Goal: Transaction & Acquisition: Book appointment/travel/reservation

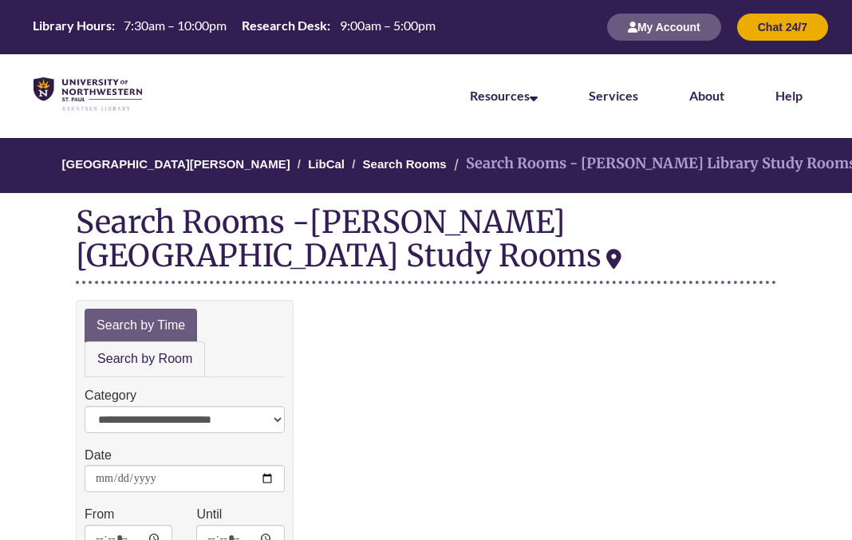
scroll to position [205, 0]
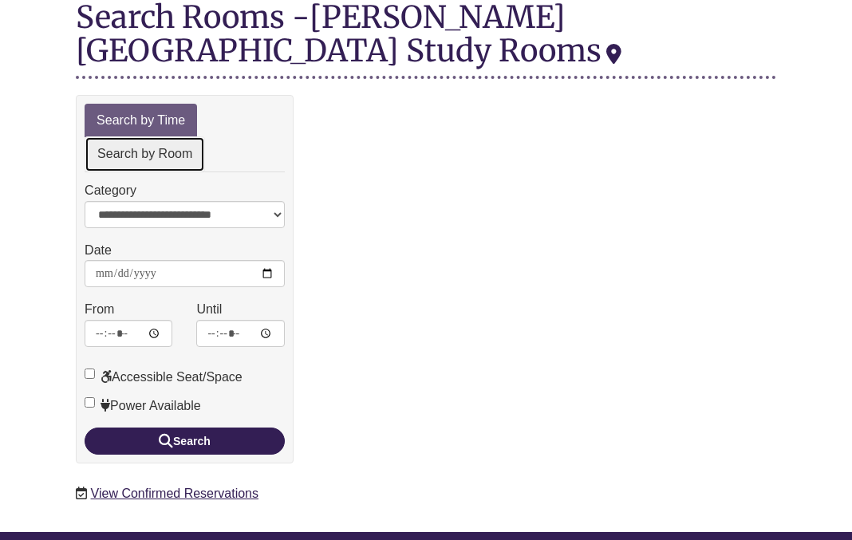
click at [179, 156] on link "Search by Room" at bounding box center [145, 154] width 120 height 36
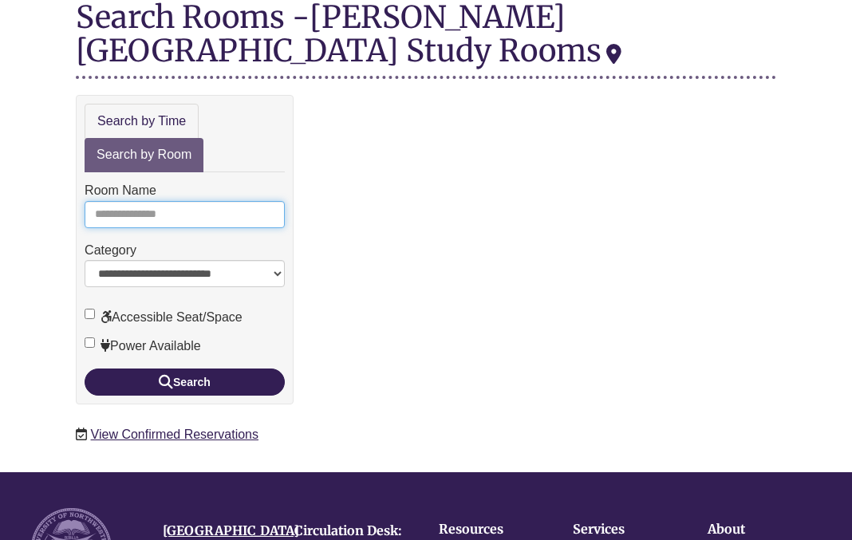
click at [181, 214] on input "Room Name" at bounding box center [185, 214] width 200 height 27
type input "*"
click at [85, 368] on button "Search" at bounding box center [185, 381] width 200 height 27
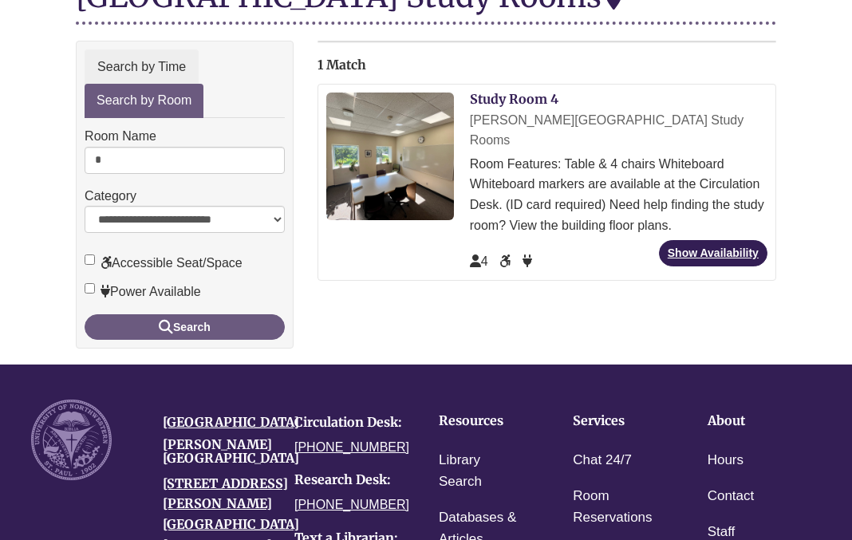
scroll to position [273, 0]
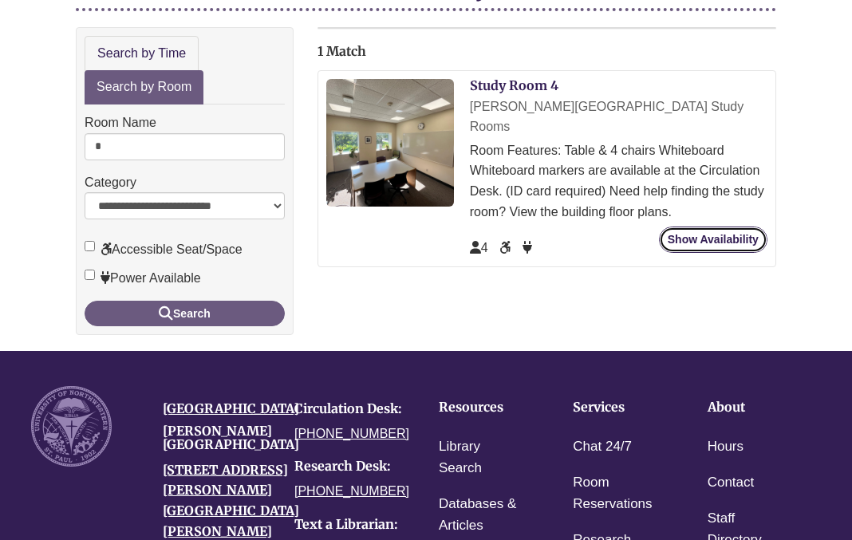
click at [698, 226] on link "Show Availability" at bounding box center [713, 239] width 108 height 26
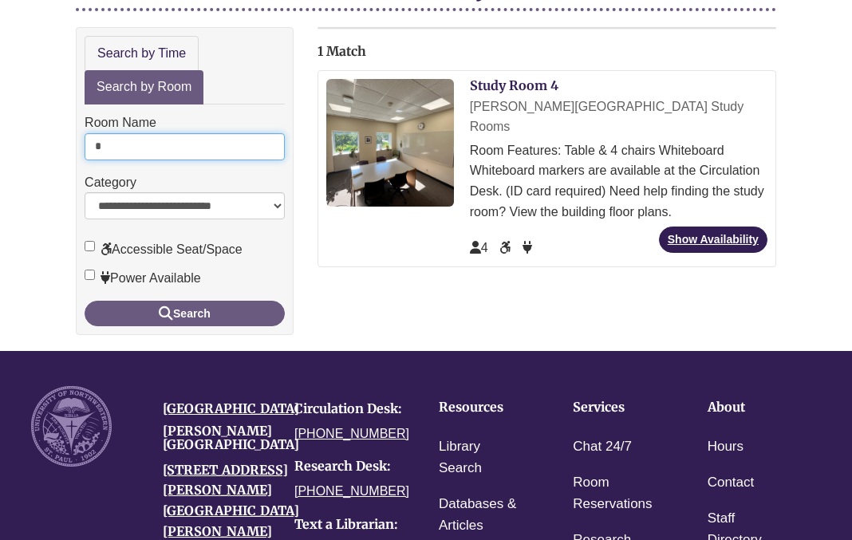
click at [162, 150] on input "*" at bounding box center [185, 146] width 200 height 27
type input "*"
click at [85, 301] on button "Search" at bounding box center [185, 314] width 200 height 26
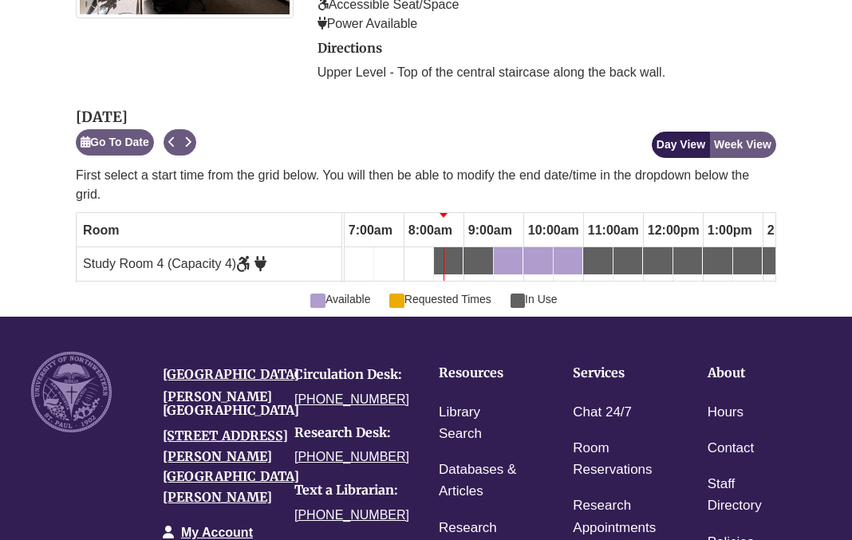
scroll to position [466, 0]
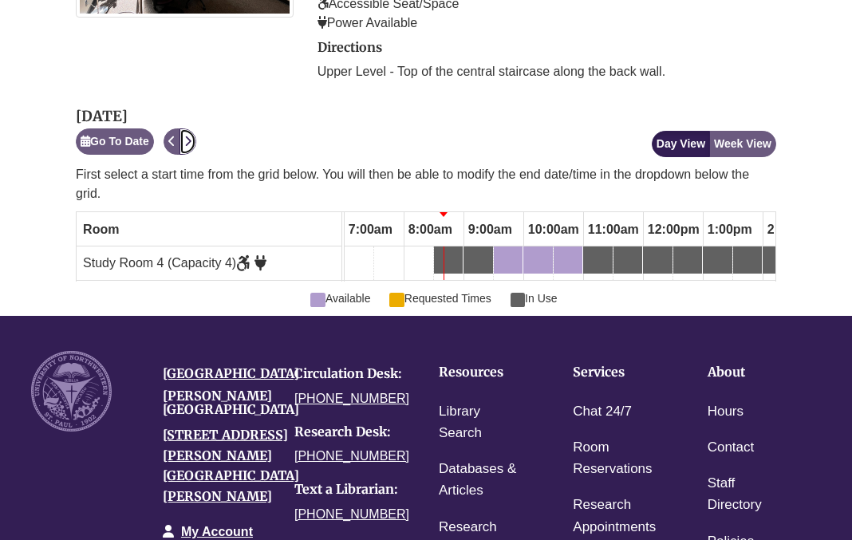
click at [191, 136] on icon "Next" at bounding box center [187, 141] width 7 height 11
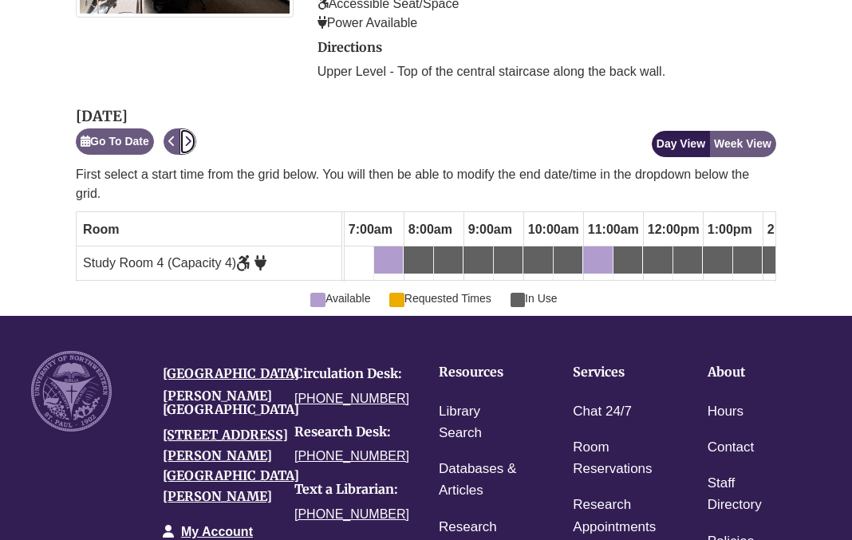
click at [191, 136] on icon "Next" at bounding box center [187, 141] width 7 height 11
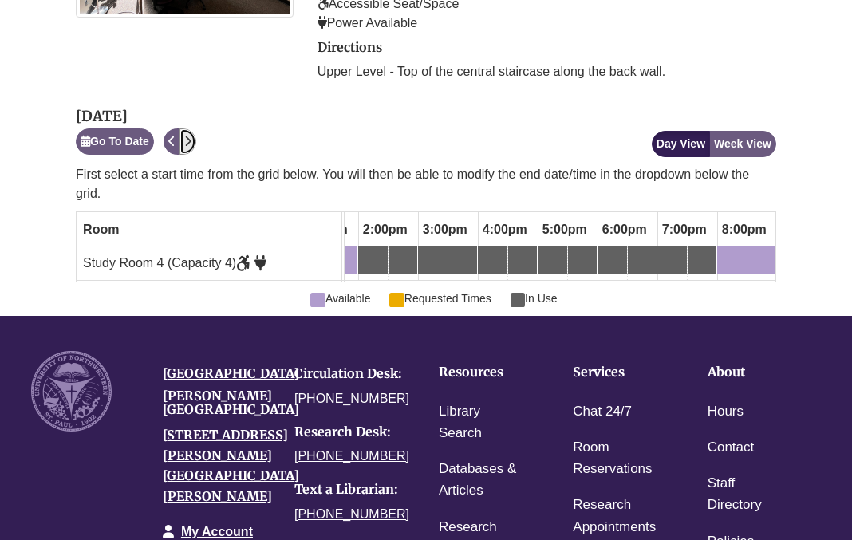
scroll to position [0, 841]
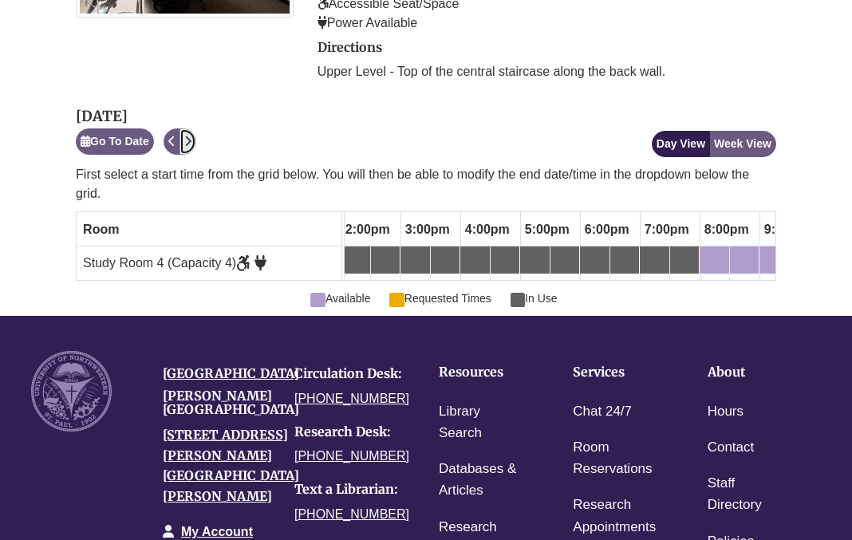
click at [475, 251] on div "4:00pm Thursday, October 9, 2025 - Study Room 4 - In Use" at bounding box center [475, 260] width 26 height 18
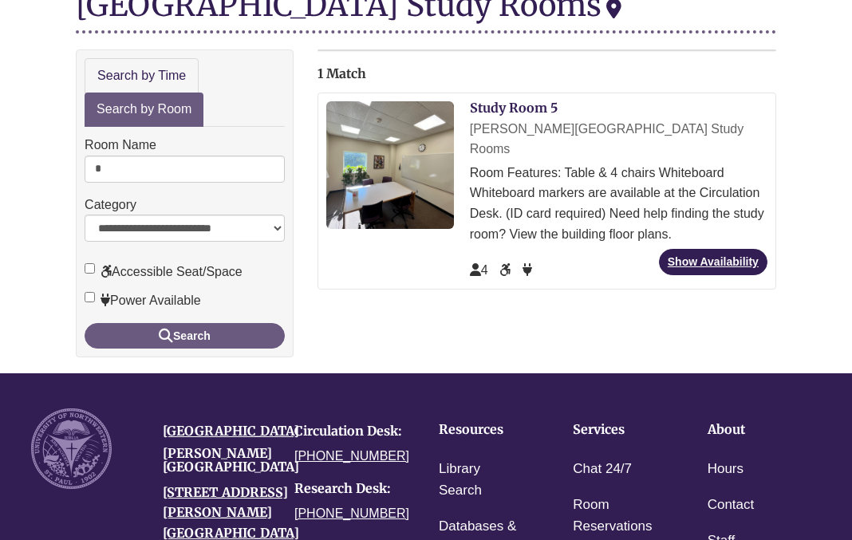
scroll to position [279, 0]
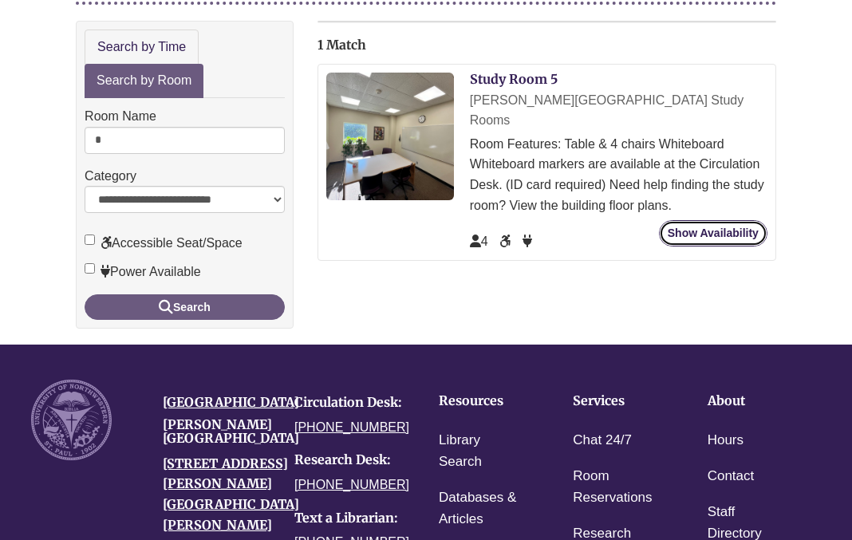
click at [712, 220] on link "Show Availability" at bounding box center [713, 233] width 108 height 26
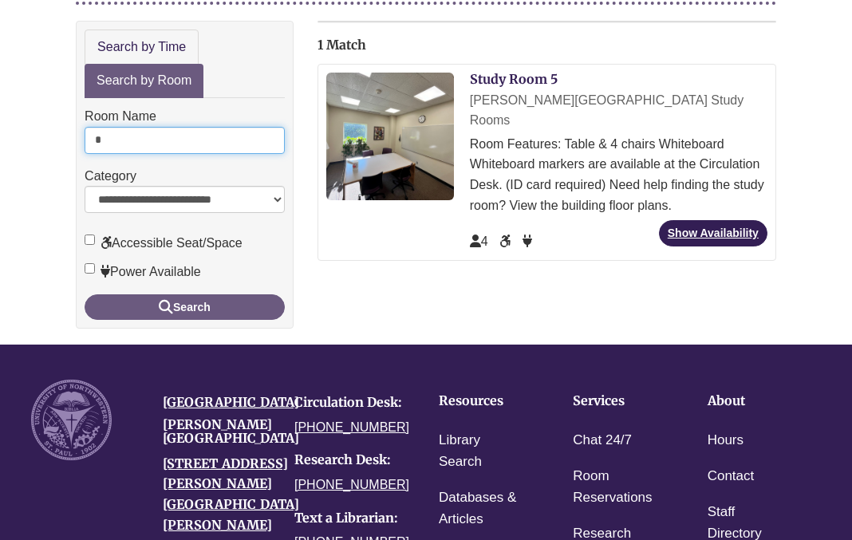
click at [155, 127] on input "*" at bounding box center [185, 140] width 200 height 27
type input "*"
click at [85, 294] on button "Search" at bounding box center [185, 307] width 200 height 26
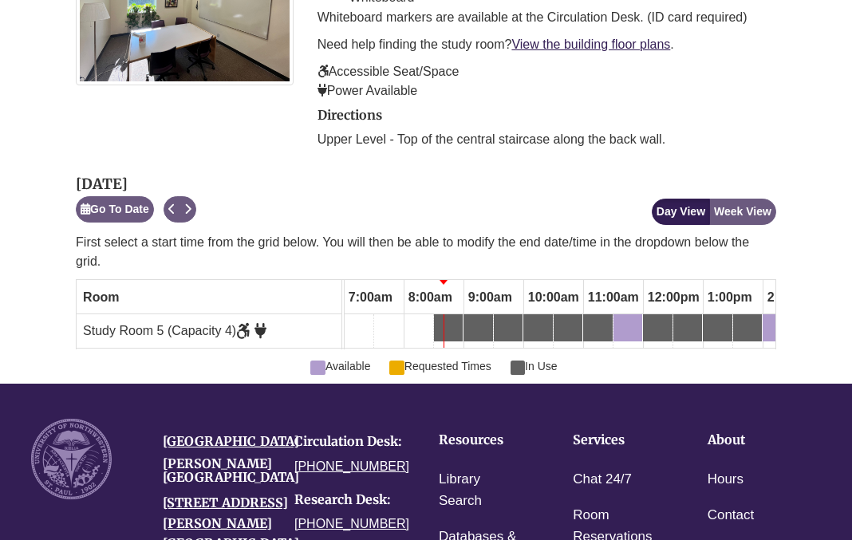
scroll to position [396, 0]
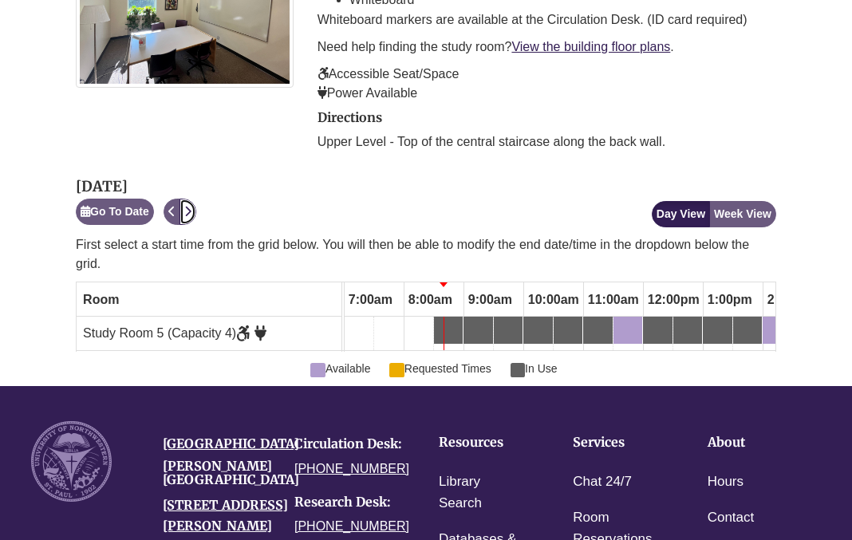
click at [192, 199] on button "Next" at bounding box center [187, 212] width 17 height 26
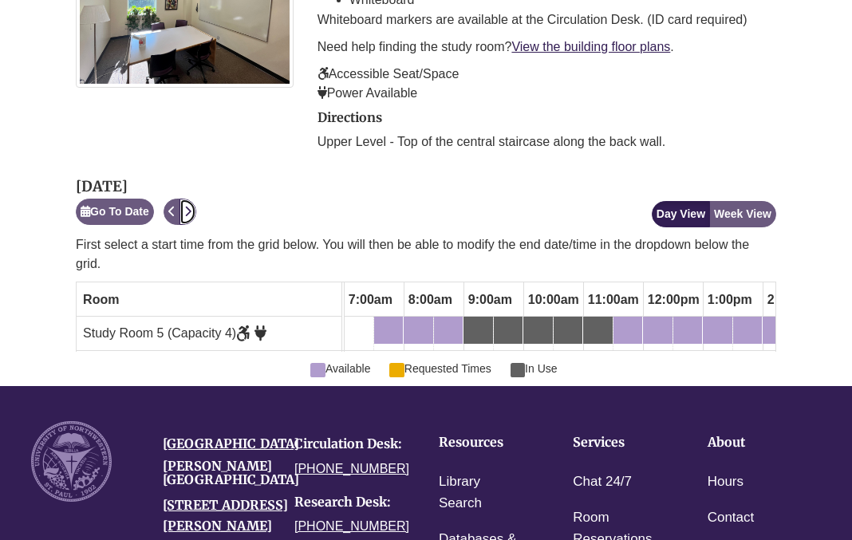
click at [192, 199] on button "Next" at bounding box center [187, 212] width 17 height 26
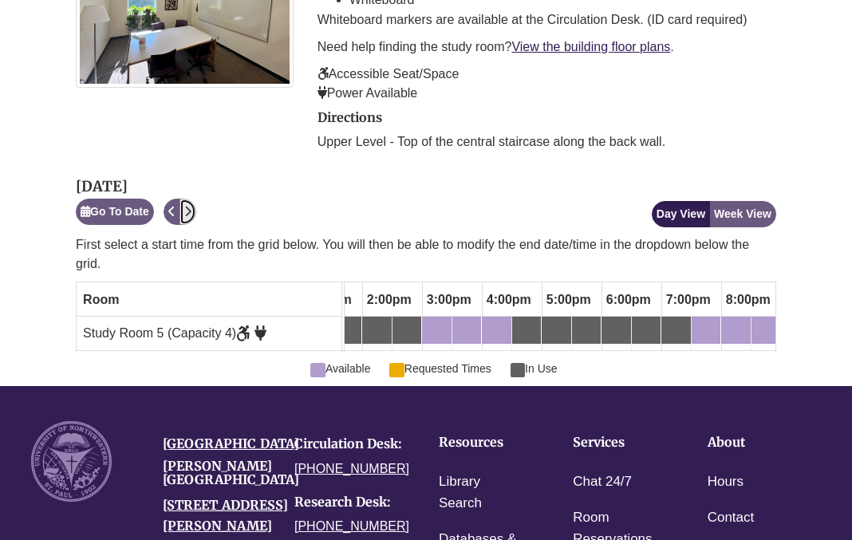
scroll to position [0, 877]
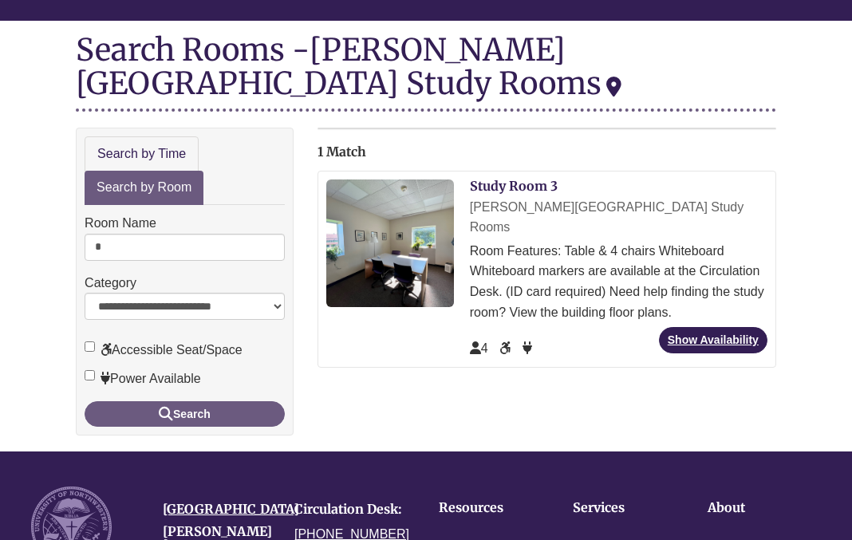
scroll to position [260, 0]
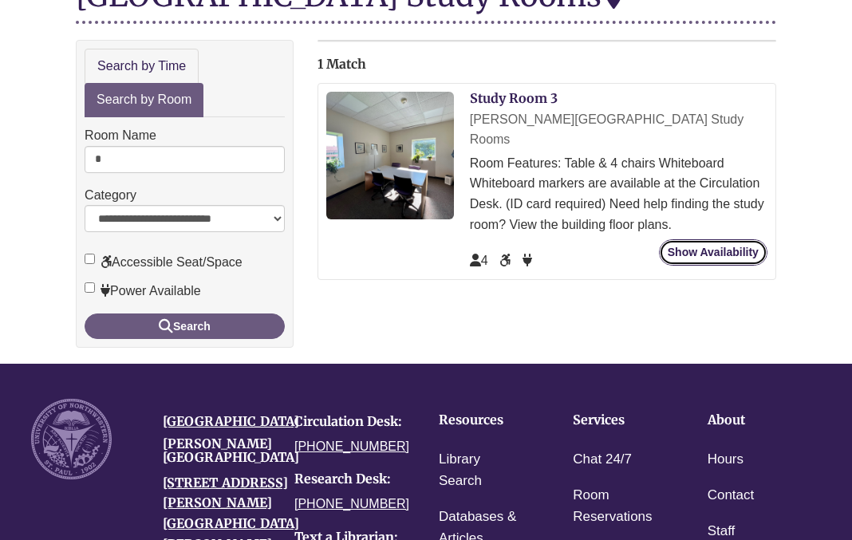
click at [675, 239] on link "Show Availability" at bounding box center [713, 252] width 108 height 26
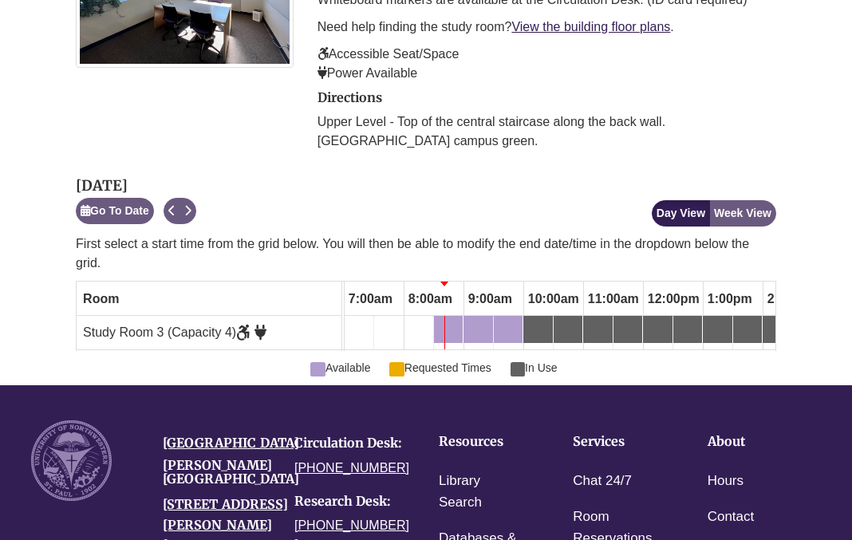
scroll to position [423, 0]
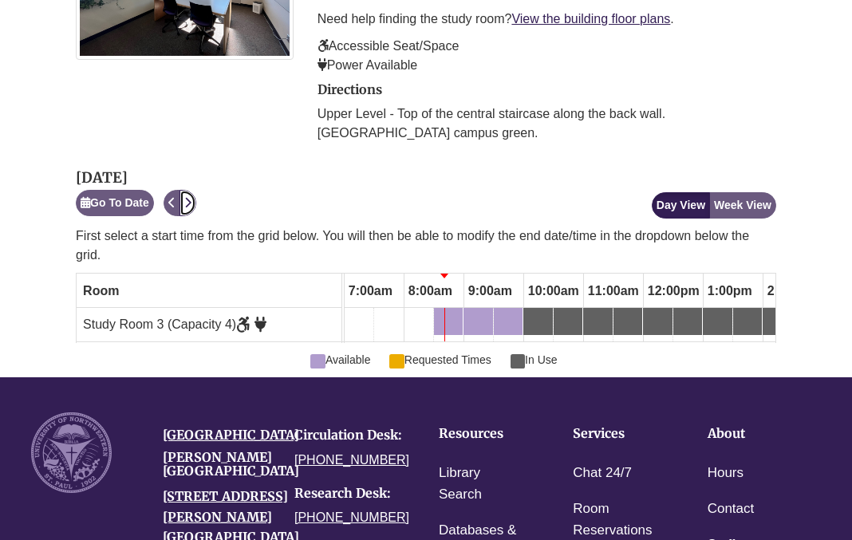
click at [190, 197] on icon "Next" at bounding box center [187, 202] width 7 height 11
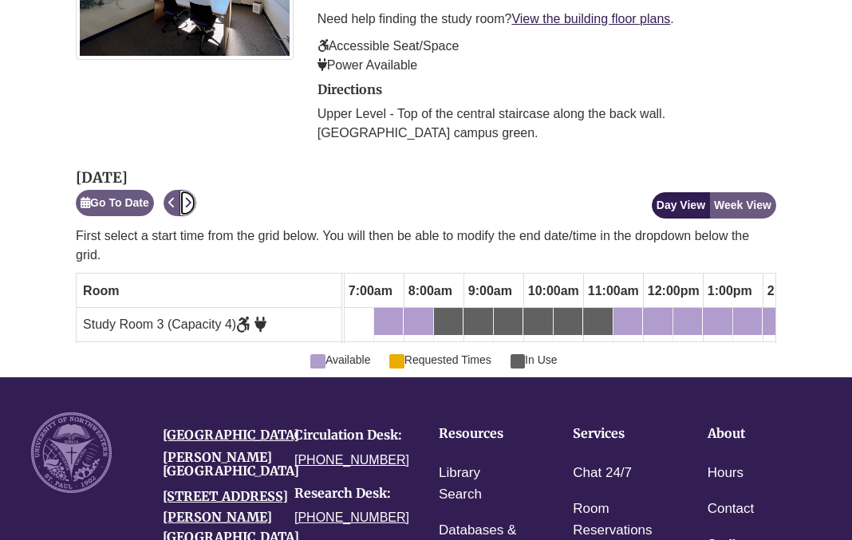
click at [190, 197] on icon "Next" at bounding box center [187, 202] width 7 height 11
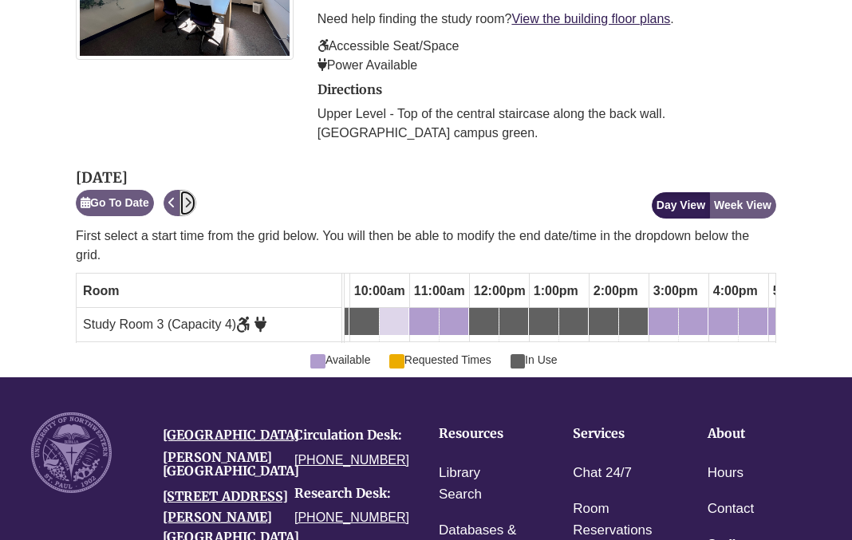
scroll to position [0, 0]
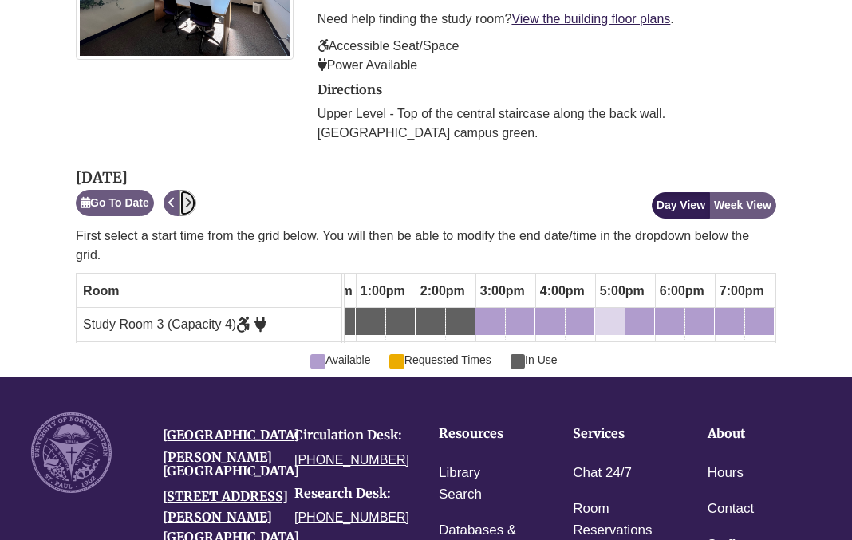
click at [610, 313] on div "5:00pm Thursday, October 9, 2025 - Study Room 3 - Available" at bounding box center [609, 322] width 26 height 18
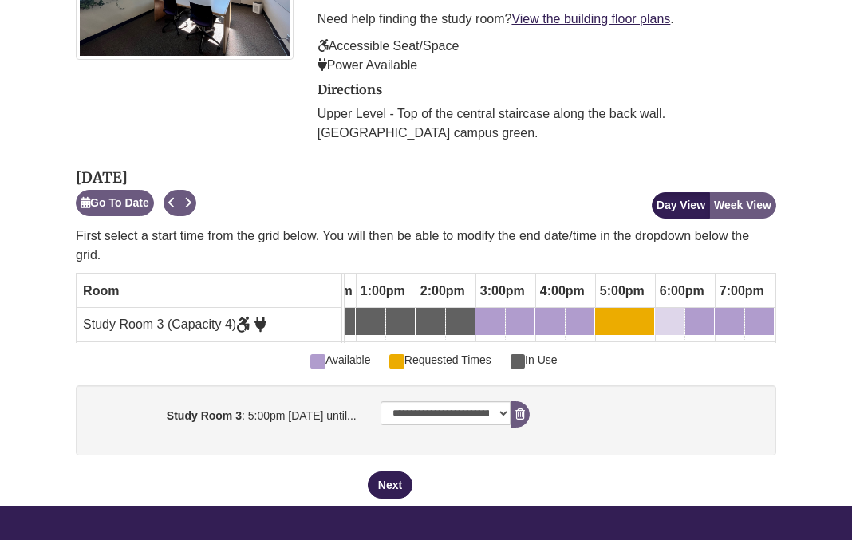
click at [664, 313] on div "6:00pm Thursday, October 9, 2025 - Study Room 3 - Available" at bounding box center [669, 322] width 26 height 18
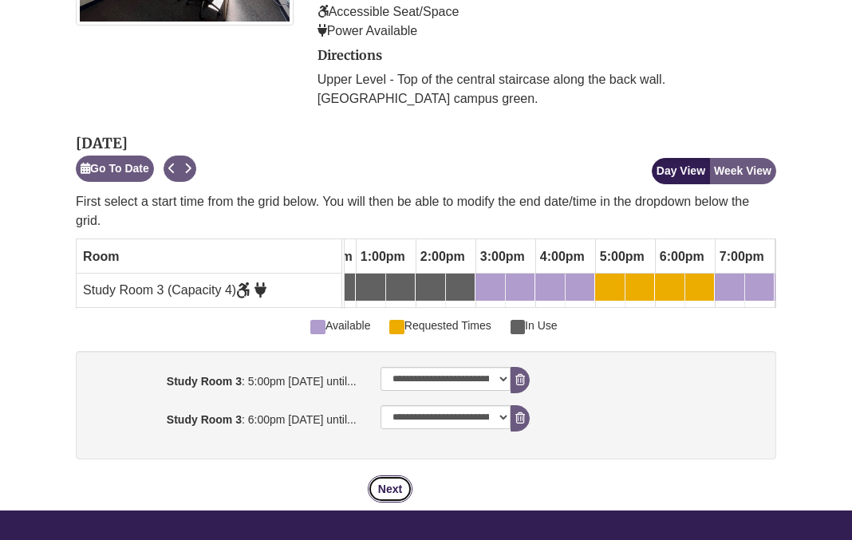
click at [386, 497] on button "Next" at bounding box center [390, 488] width 45 height 27
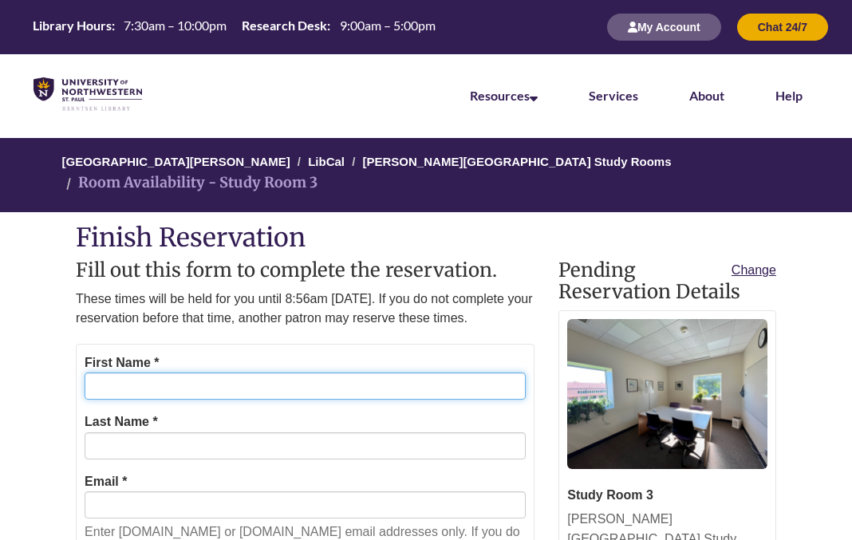
click at [249, 381] on input "First Name *" at bounding box center [305, 385] width 441 height 27
type input "******"
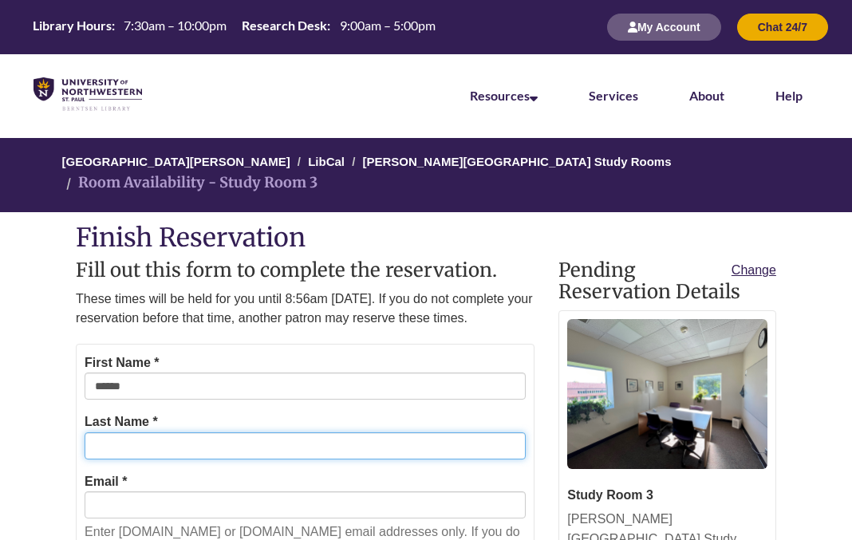
type input "******"
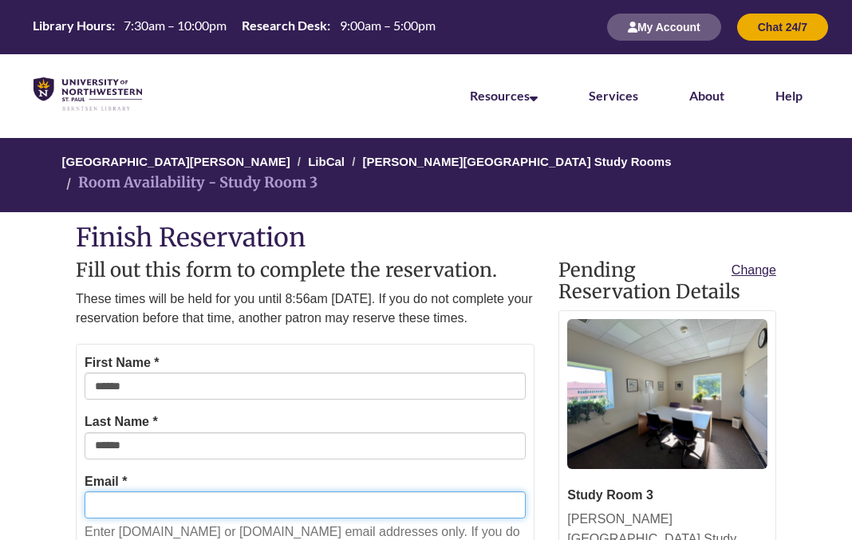
type input "**********"
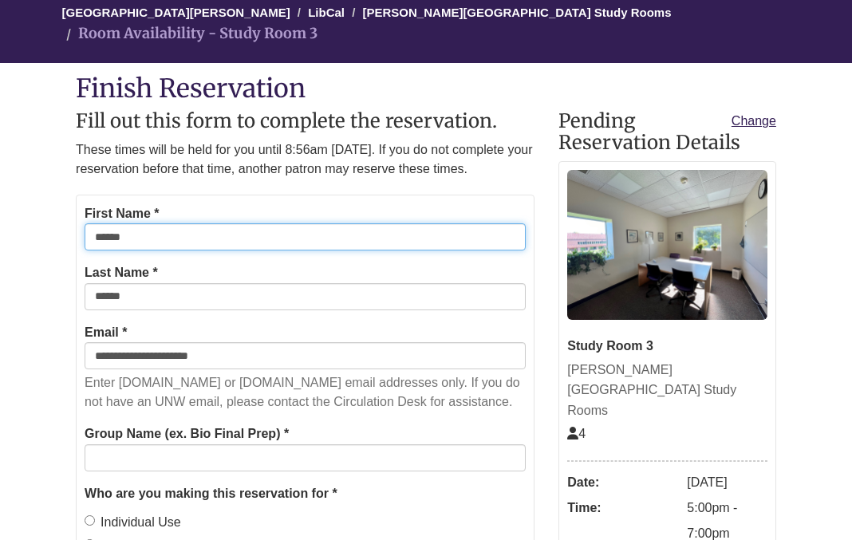
scroll to position [150, 0]
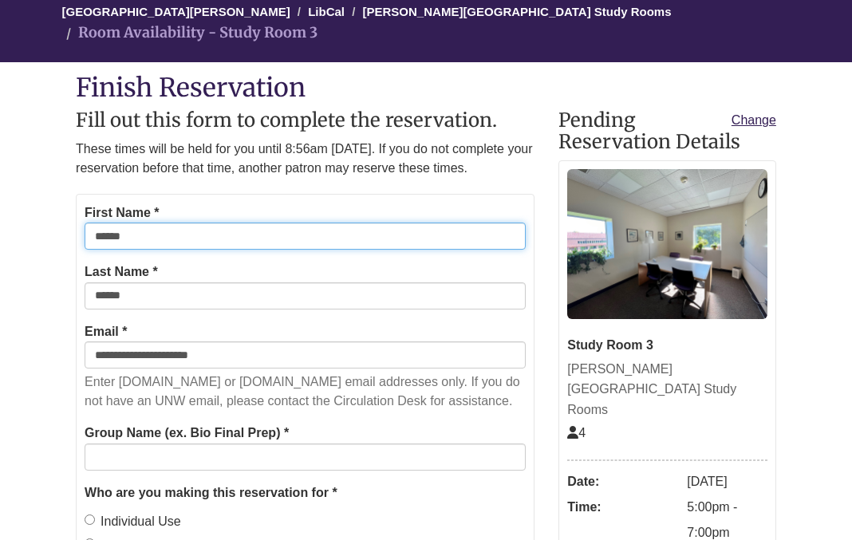
click at [208, 238] on input "******" at bounding box center [305, 235] width 441 height 27
click at [190, 233] on input "First Name *" at bounding box center [305, 235] width 441 height 27
type input "******"
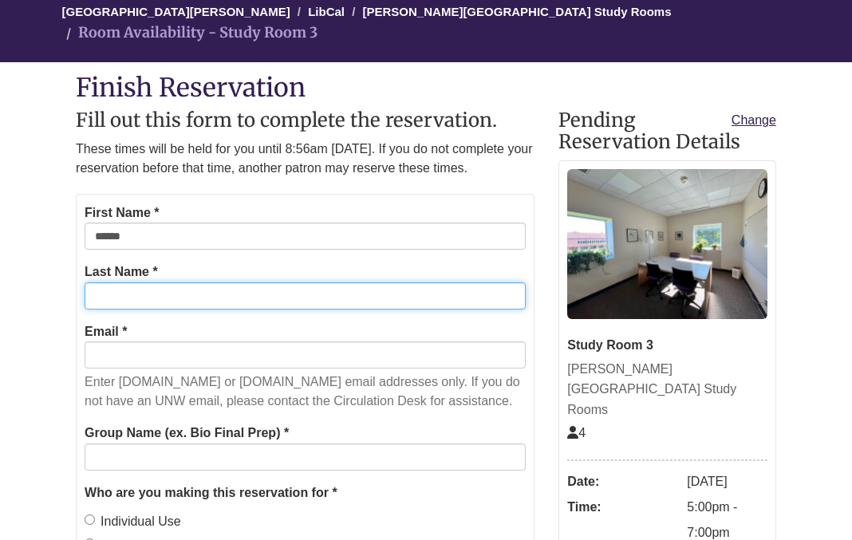
type input "******"
type input "**********"
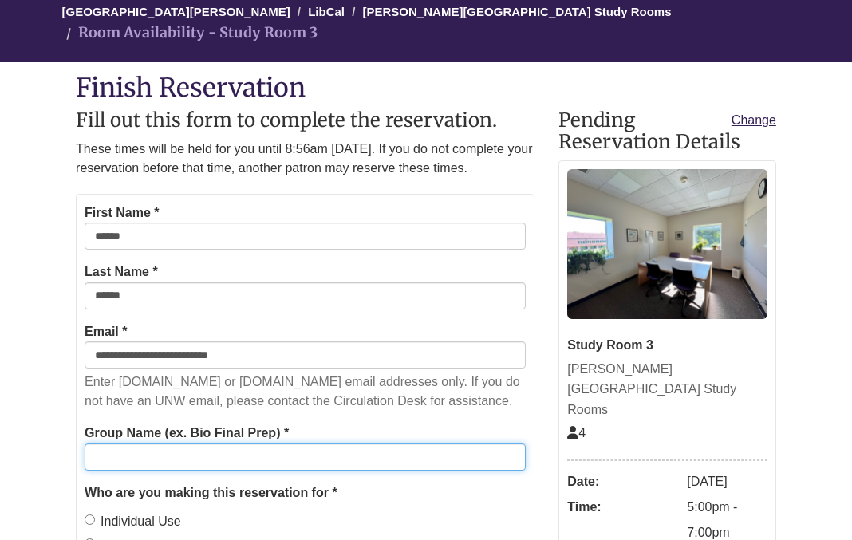
click at [174, 461] on input "Group Name (ex. Bio Final Prep) *" at bounding box center [305, 456] width 441 height 27
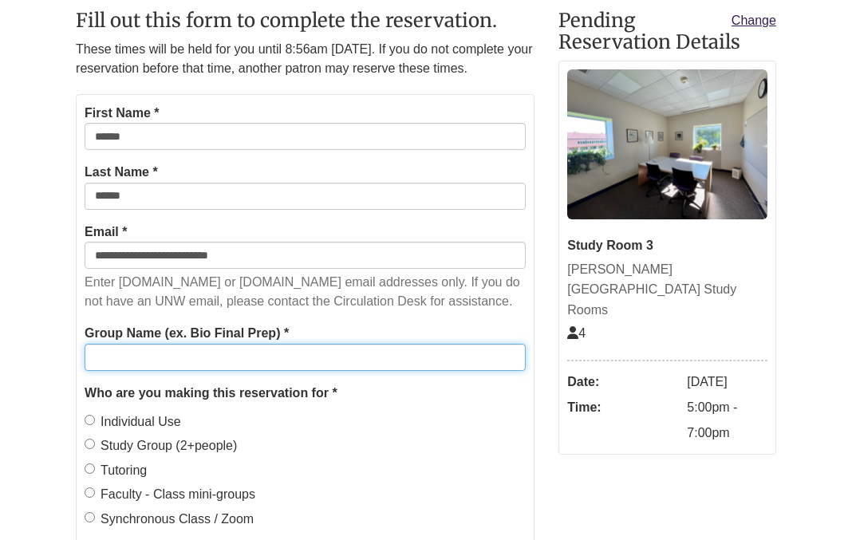
scroll to position [253, 0]
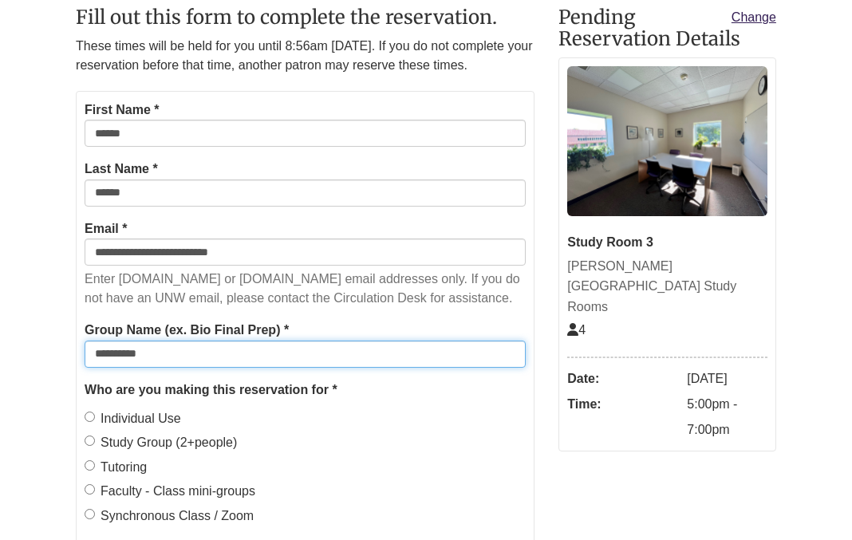
type input "**********"
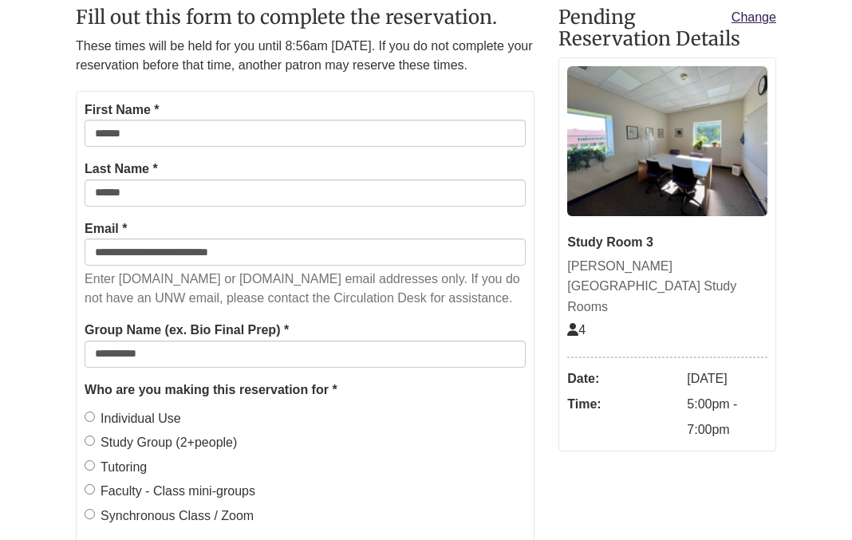
click at [38, 451] on body "Alternate page for screen reader Users Skip to Main Content Library Hours: 7:30…" at bounding box center [426, 461] width 852 height 1428
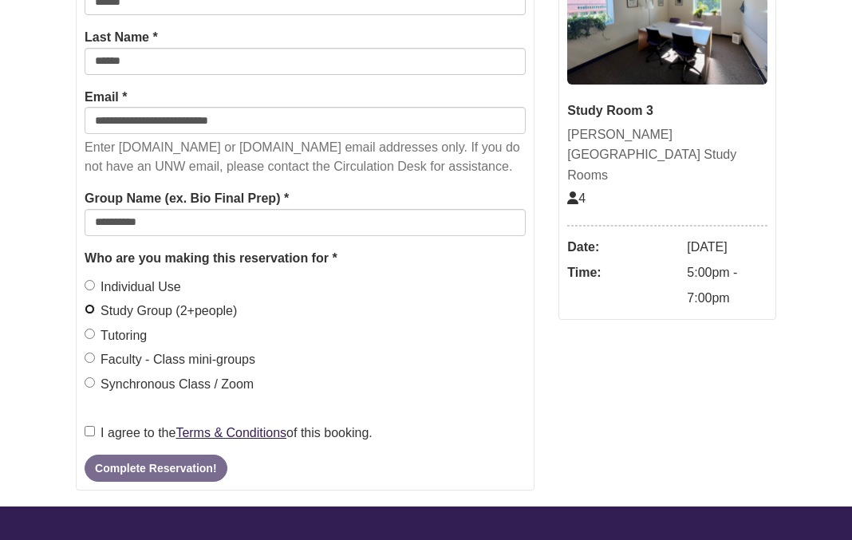
scroll to position [392, 0]
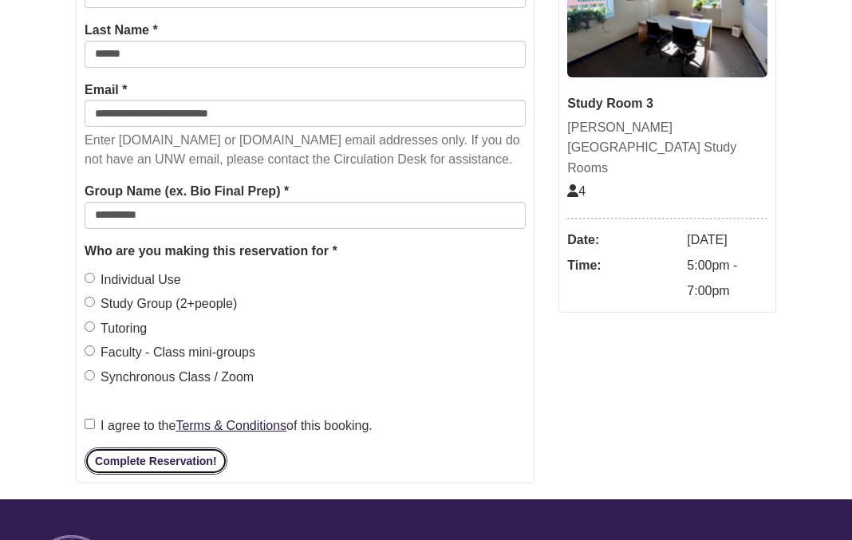
click at [207, 459] on button "Complete Reservation!" at bounding box center [156, 460] width 142 height 27
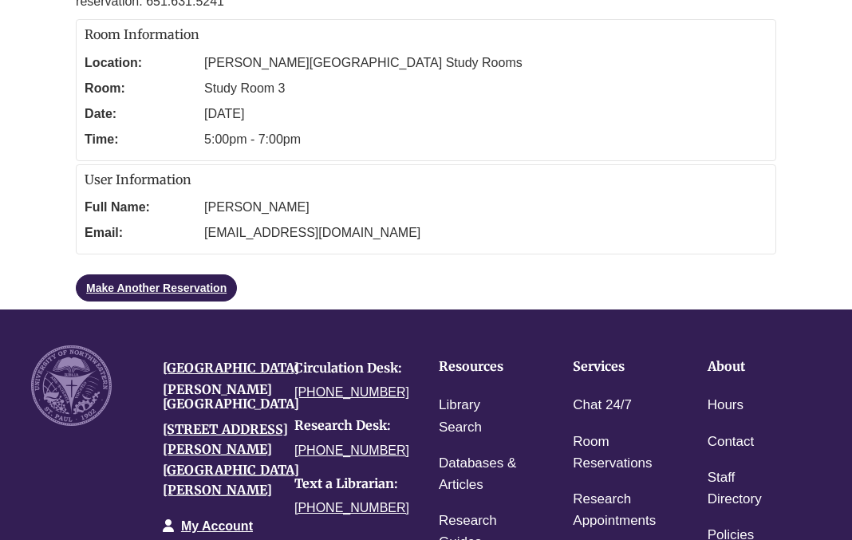
scroll to position [380, 0]
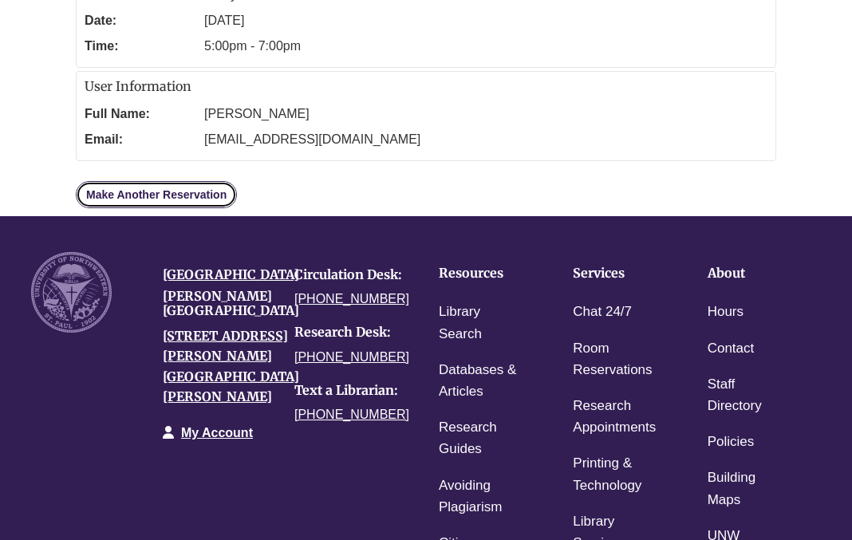
click at [144, 181] on link "Make Another Reservation" at bounding box center [156, 194] width 161 height 27
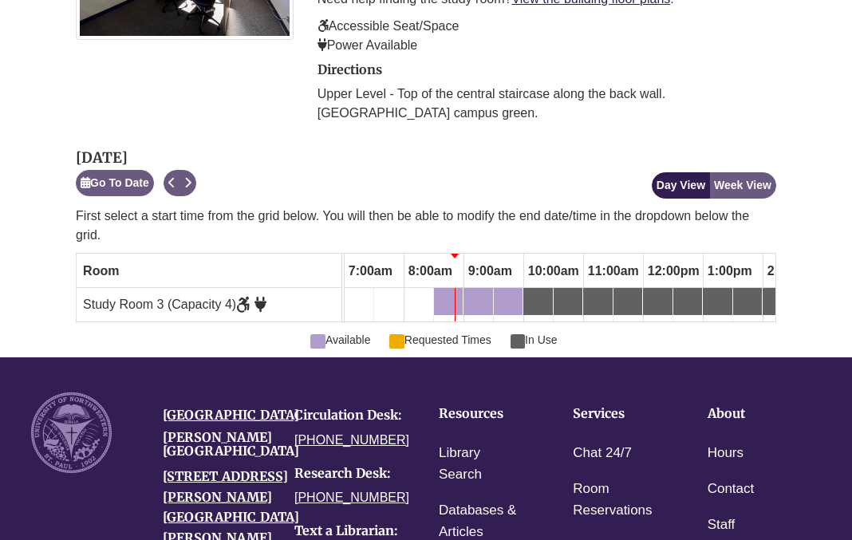
scroll to position [447, 0]
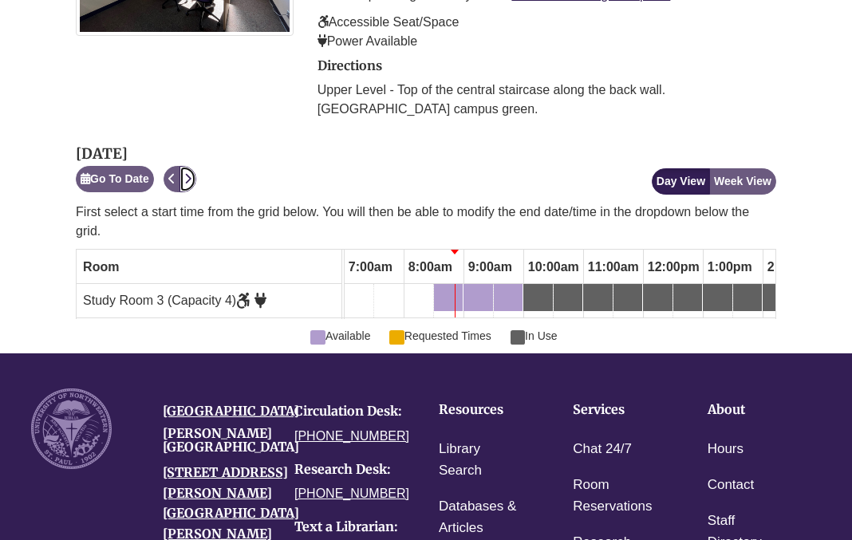
click at [191, 173] on icon "Next" at bounding box center [187, 178] width 7 height 11
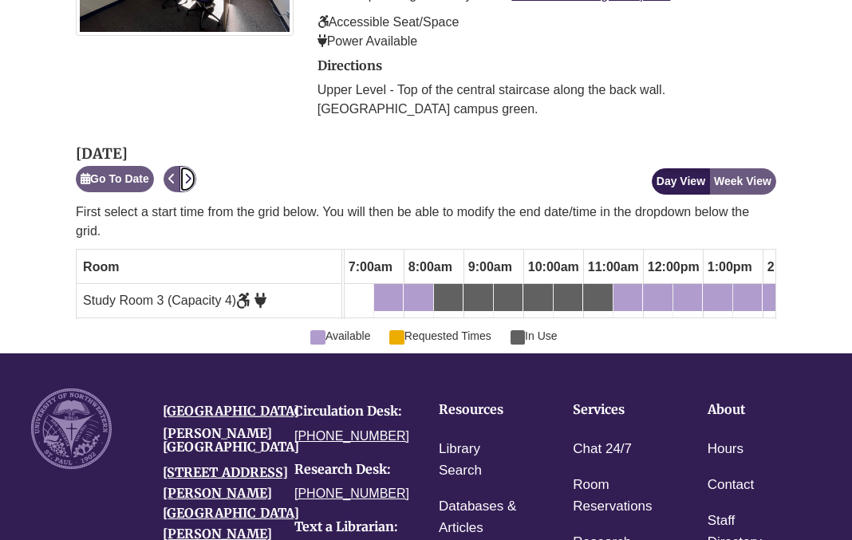
click at [191, 173] on icon "Next" at bounding box center [187, 178] width 7 height 11
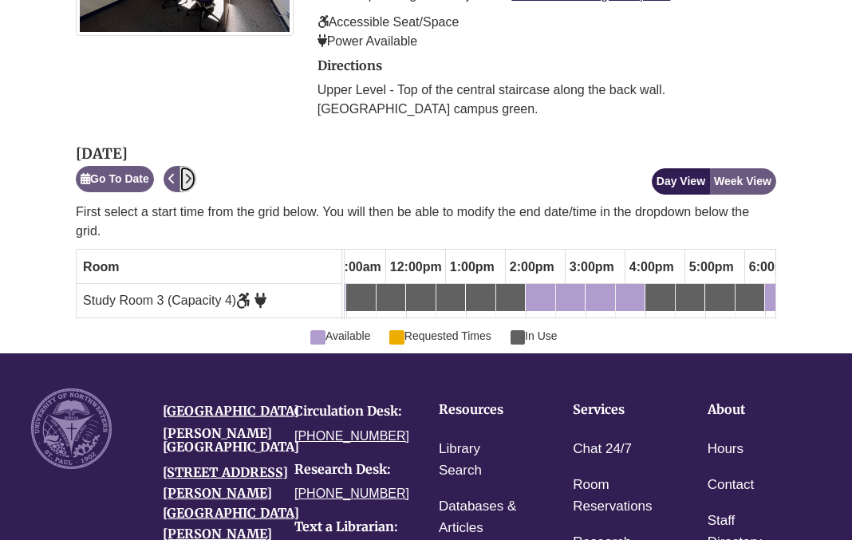
scroll to position [0, 0]
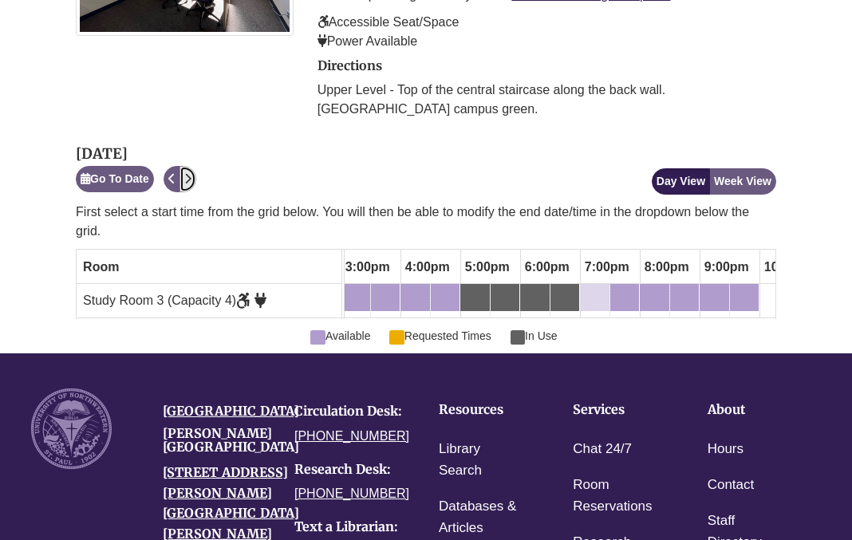
click at [595, 289] on div "7:00pm Thursday, October 9, 2025 - Study Room 3 - Available" at bounding box center [594, 298] width 26 height 18
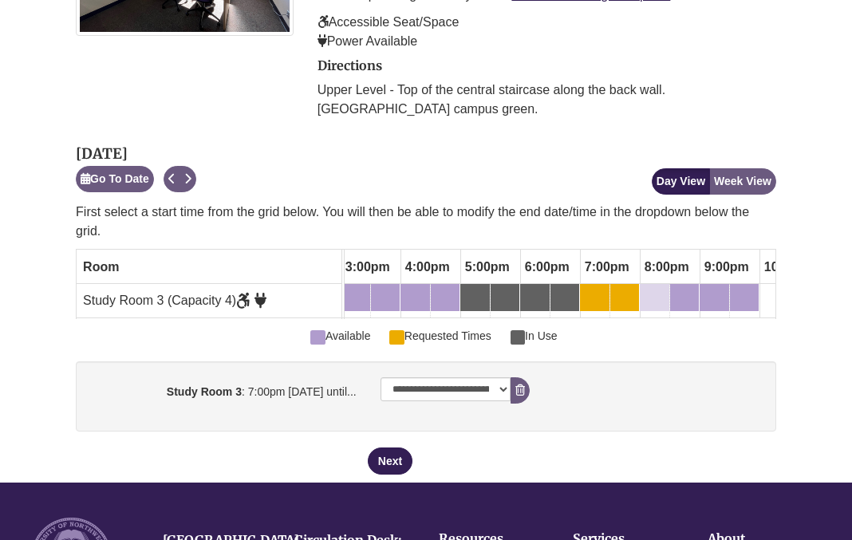
click at [655, 289] on div "8:00pm Thursday, October 9, 2025 - Study Room 3 - Available" at bounding box center [654, 298] width 26 height 18
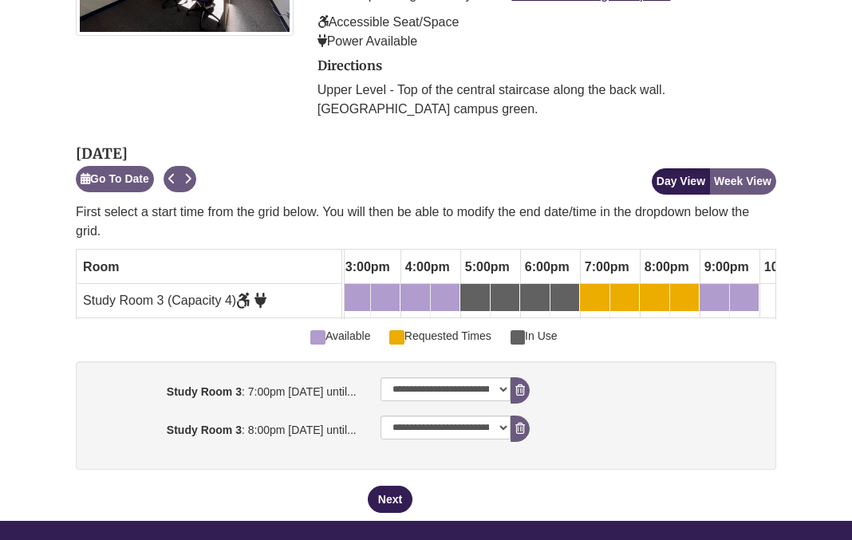
click at [651, 289] on div "8:00pm Thursday, October 9, 2025 - Study Room 3 - Available" at bounding box center [654, 298] width 26 height 18
click at [521, 423] on icon "booking form" at bounding box center [520, 428] width 10 height 11
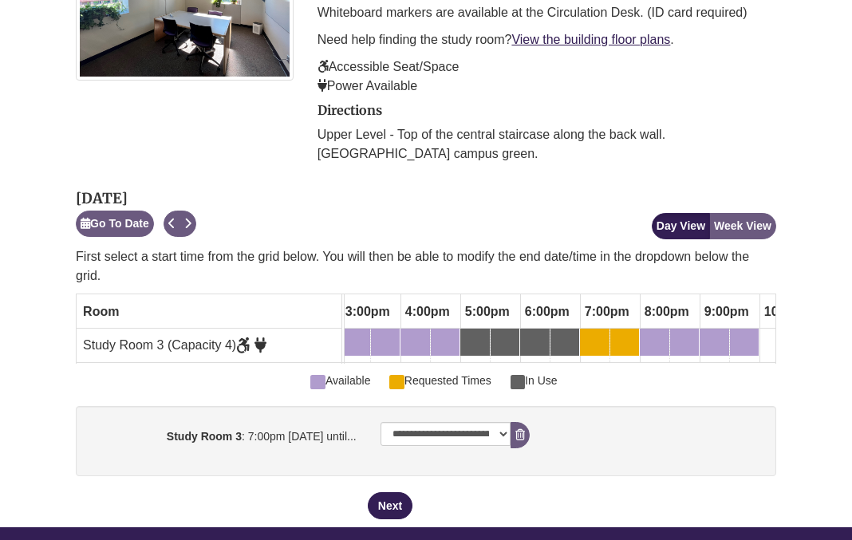
scroll to position [399, 0]
